Goal: Information Seeking & Learning: Find specific fact

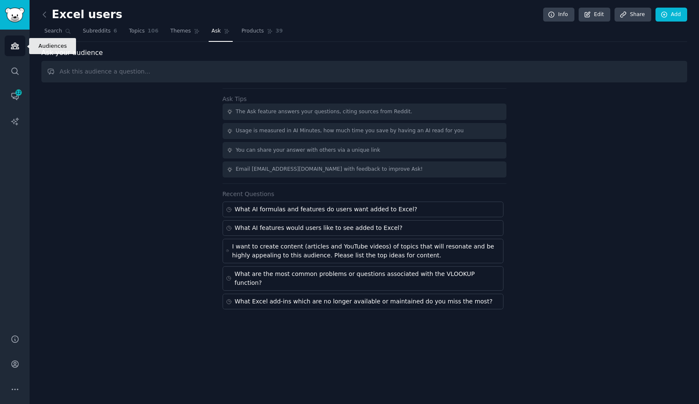
click at [18, 47] on icon "Sidebar" at bounding box center [15, 46] width 8 height 6
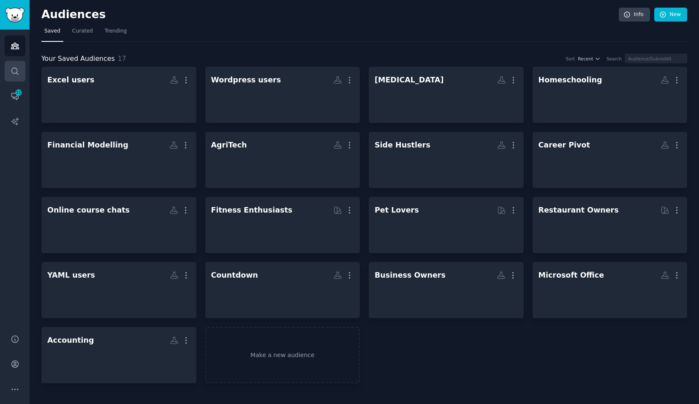
click at [5, 71] on link "Search" at bounding box center [15, 71] width 21 height 21
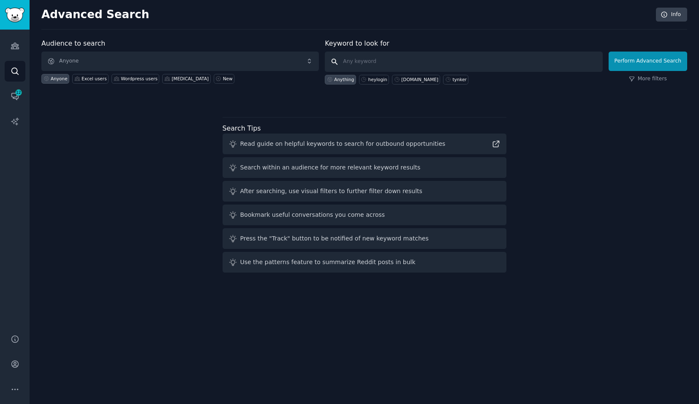
click at [370, 63] on input "text" at bounding box center [463, 62] width 277 height 20
type input ""[DOMAIN_NAME]""
click button "Perform Advanced Search" at bounding box center [647, 61] width 79 height 19
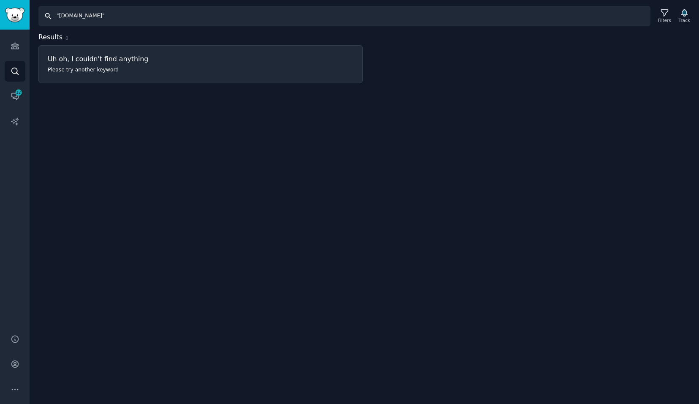
click at [137, 9] on input ""[DOMAIN_NAME]"" at bounding box center [344, 16] width 612 height 20
type input "pensolve"
